Goal: Find specific page/section: Find specific page/section

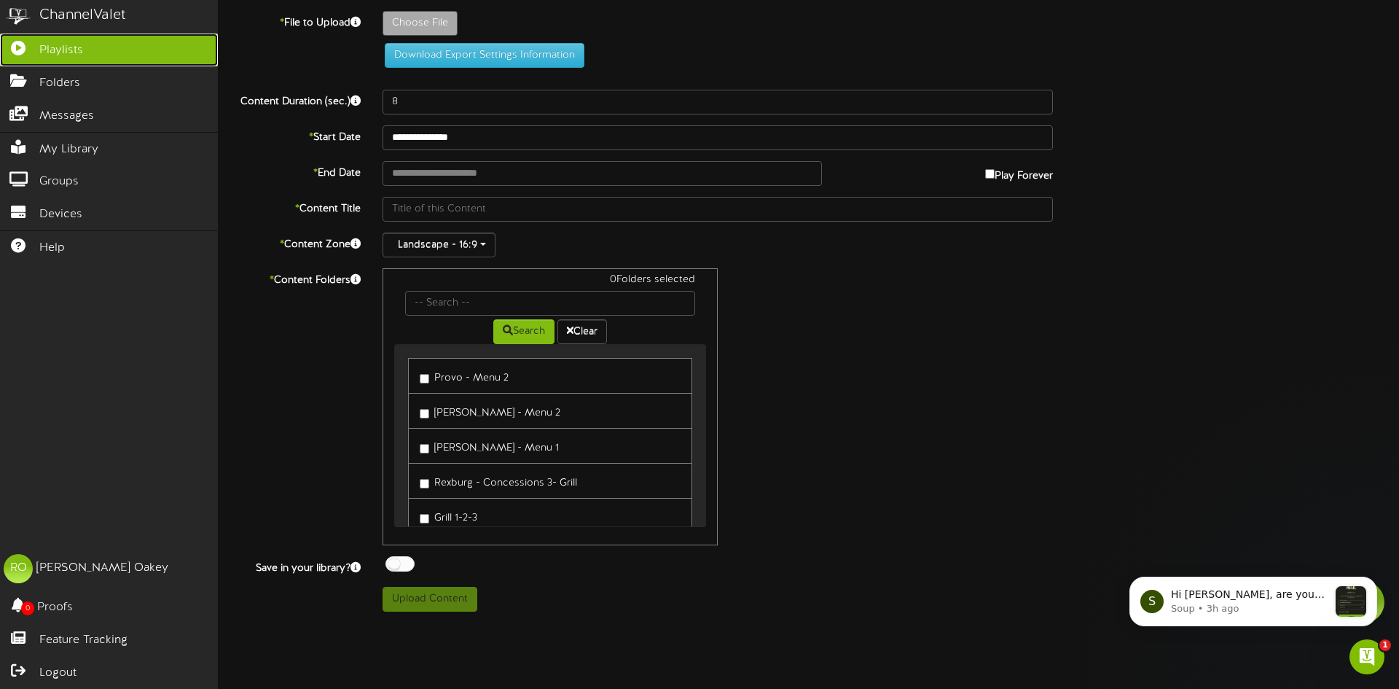
click at [36, 50] on icon at bounding box center [18, 46] width 36 height 11
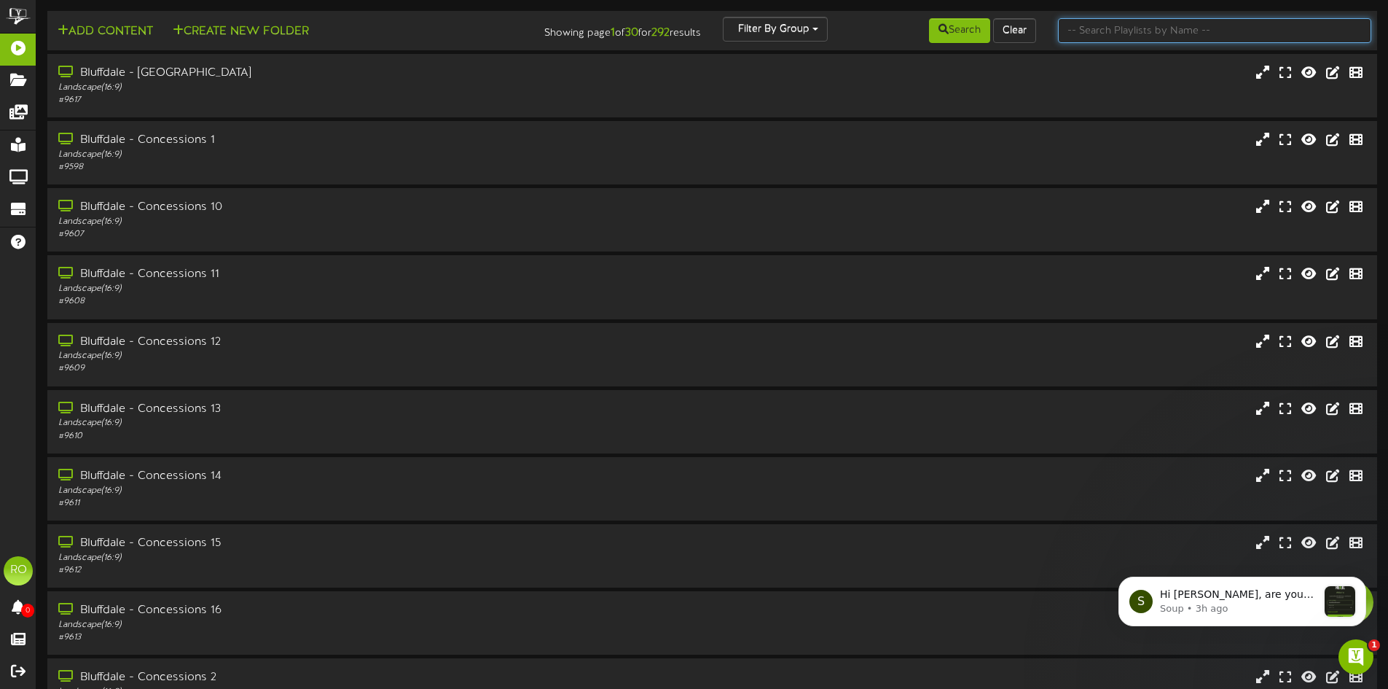
click at [1136, 31] on input "text" at bounding box center [1214, 30] width 313 height 25
type input "sur"
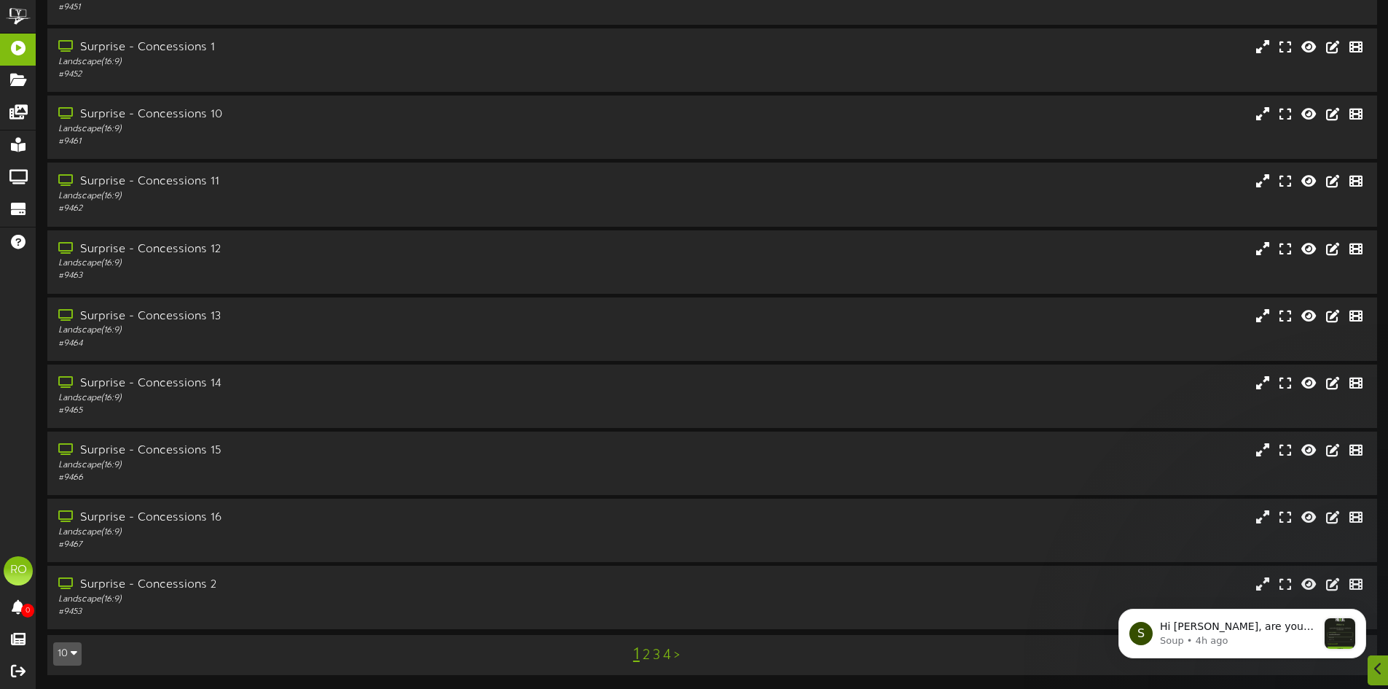
scroll to position [93, 0]
click at [657, 652] on link "3" at bounding box center [656, 654] width 7 height 16
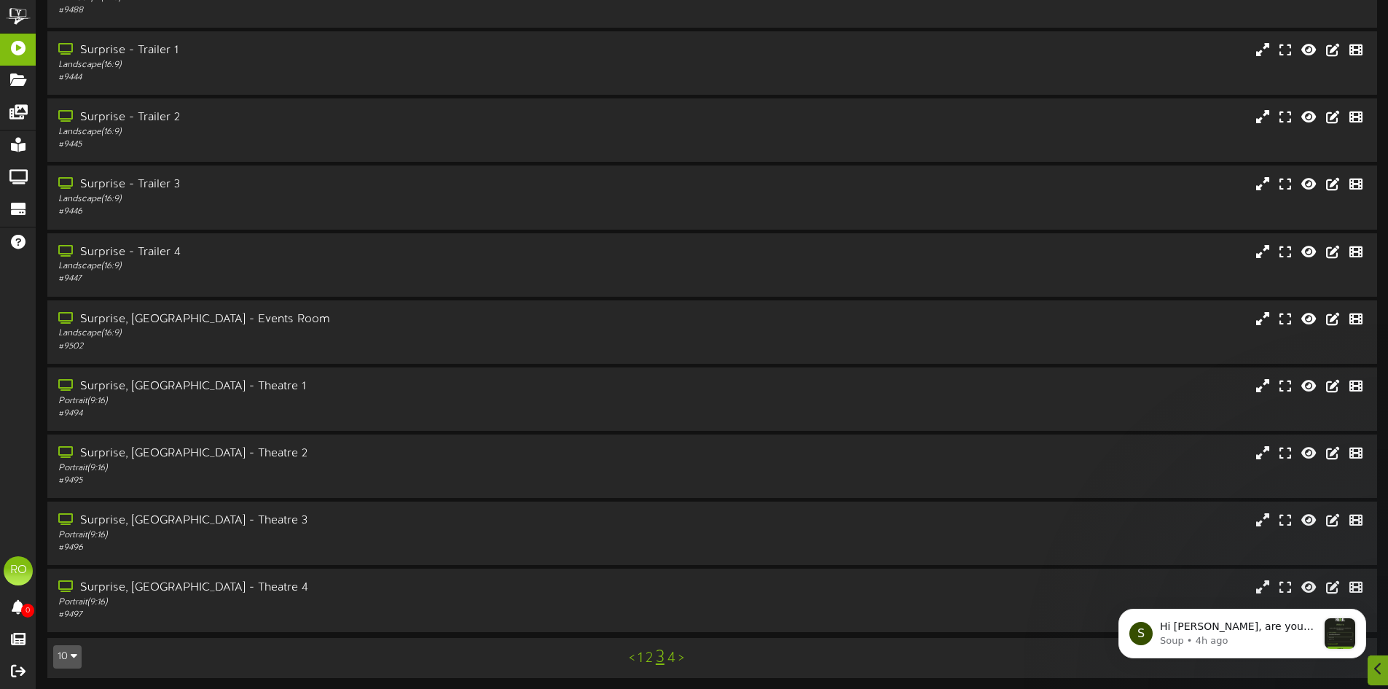
scroll to position [93, 0]
